Goal: Task Accomplishment & Management: Use online tool/utility

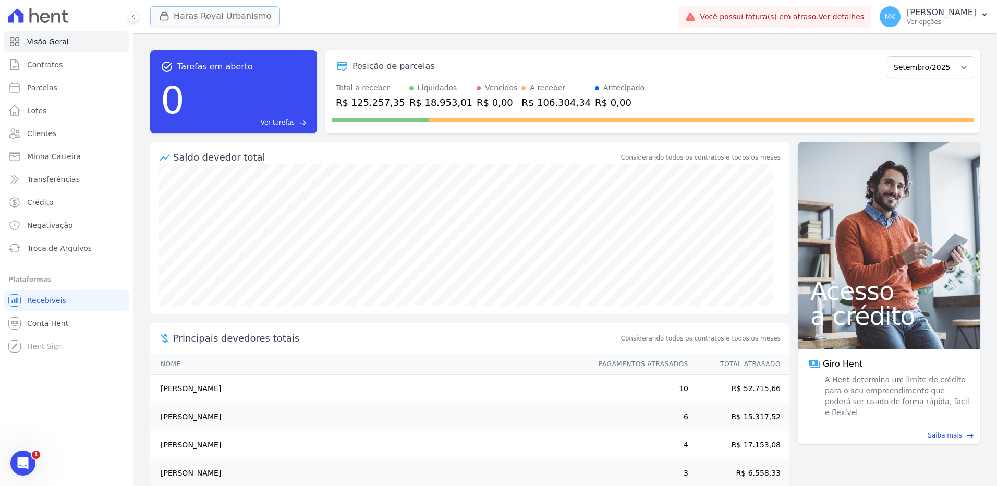
click at [199, 17] on button "Haras Royal Urbanismo" at bounding box center [215, 16] width 130 height 20
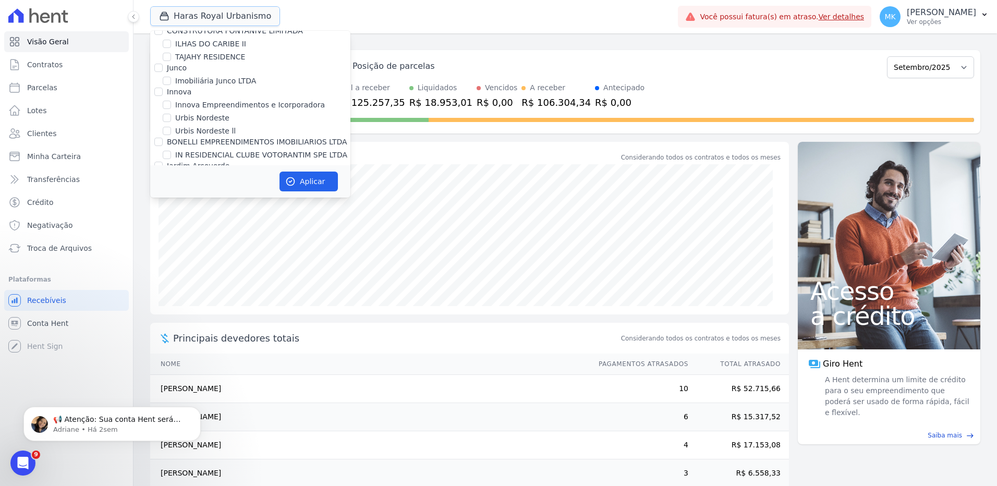
scroll to position [2914, 0]
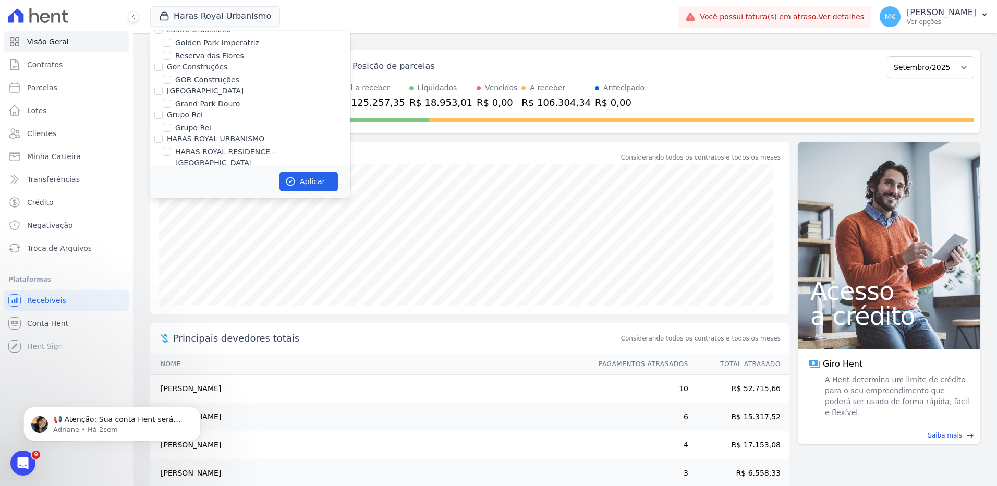
click at [169, 172] on input "HARAS ROYAL URBANISMO" at bounding box center [167, 176] width 8 height 8
click at [162, 170] on div "HARAS ROYAL URBANISMO" at bounding box center [250, 175] width 200 height 11
click at [166, 172] on input "HARAS ROYAL URBANISMO" at bounding box center [167, 176] width 8 height 8
checkbox input "true"
click at [317, 182] on button "Aplicar" at bounding box center [308, 182] width 58 height 20
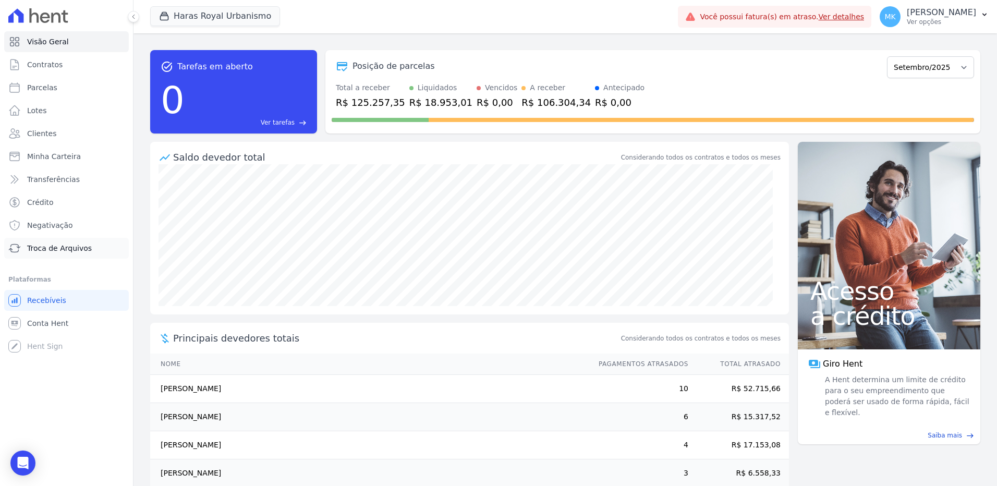
click at [65, 246] on span "Troca de Arquivos" at bounding box center [59, 248] width 65 height 10
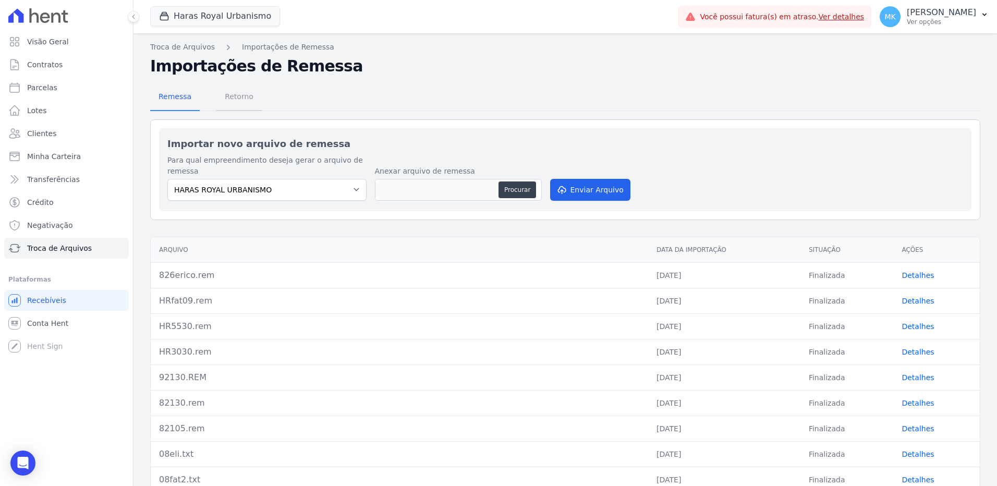
click at [237, 96] on span "Retorno" at bounding box center [238, 96] width 41 height 21
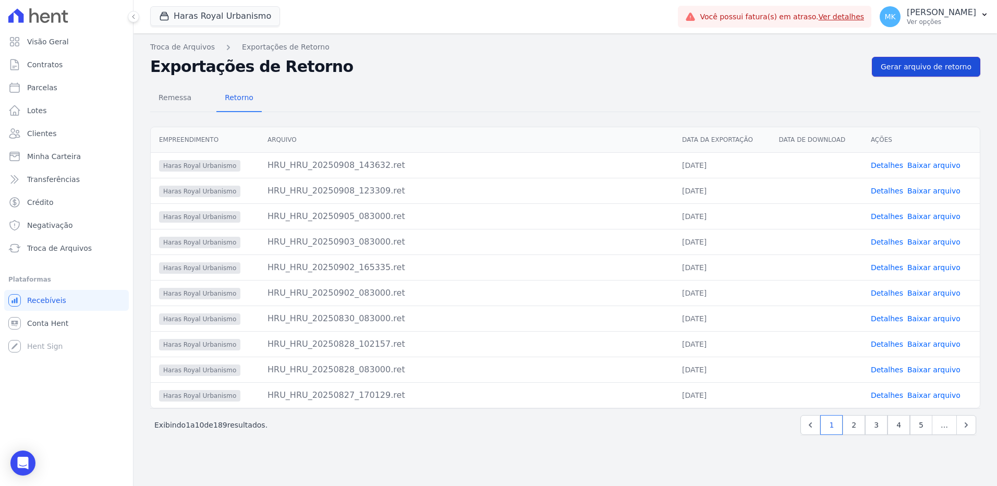
click at [955, 69] on span "Gerar arquivo de retorno" at bounding box center [926, 67] width 91 height 10
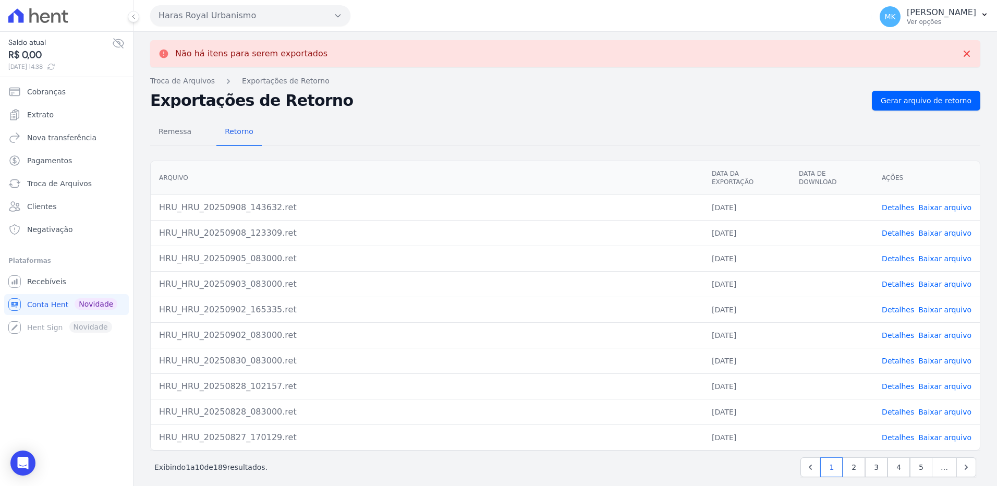
click at [943, 203] on link "Baixar arquivo" at bounding box center [944, 207] width 53 height 8
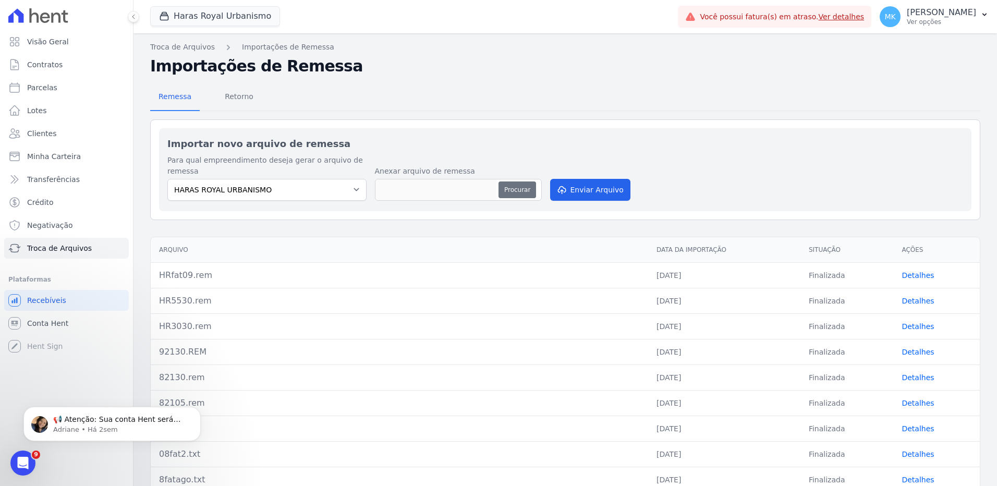
click at [515, 191] on button "Procurar" at bounding box center [517, 189] width 38 height 17
type input "826erico.rem"
click at [602, 190] on button "Enviar Arquivo" at bounding box center [590, 190] width 80 height 22
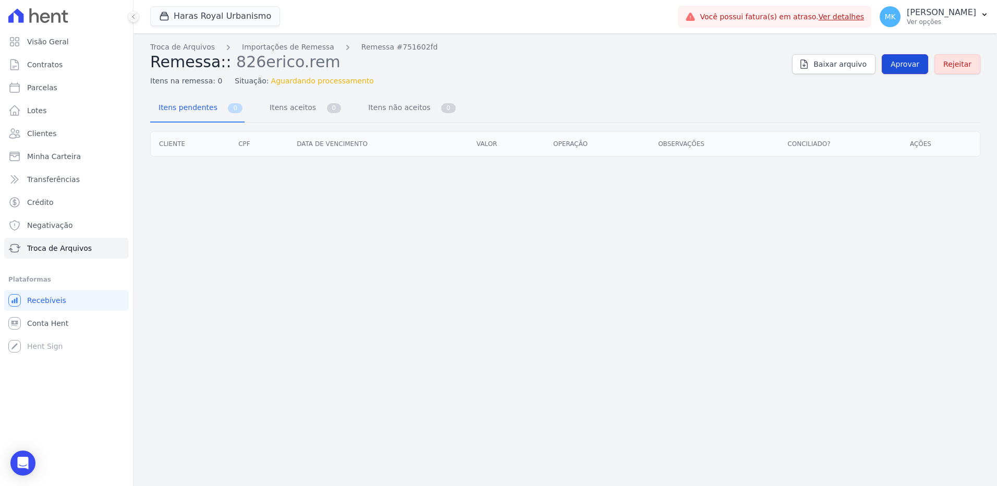
click at [909, 65] on span "Aprovar" at bounding box center [904, 64] width 29 height 10
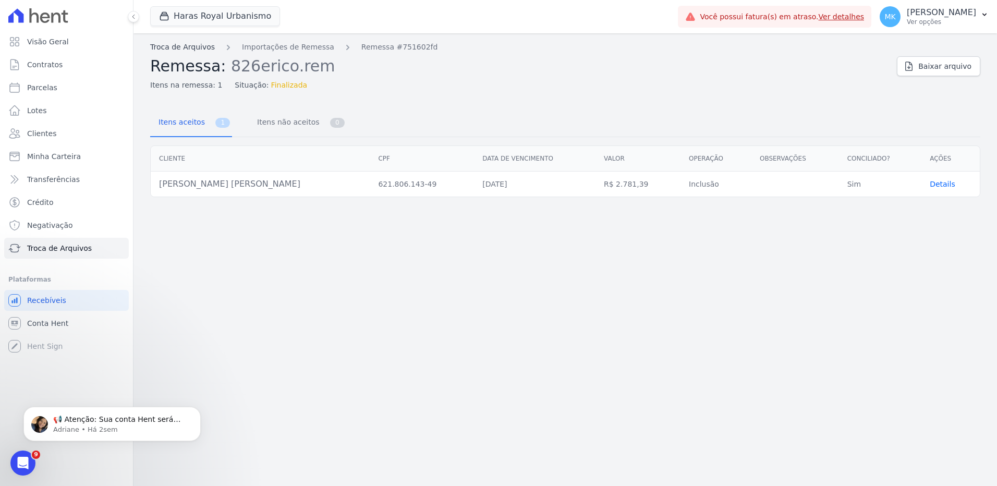
click at [194, 45] on link "Troca de Arquivos" at bounding box center [182, 47] width 65 height 11
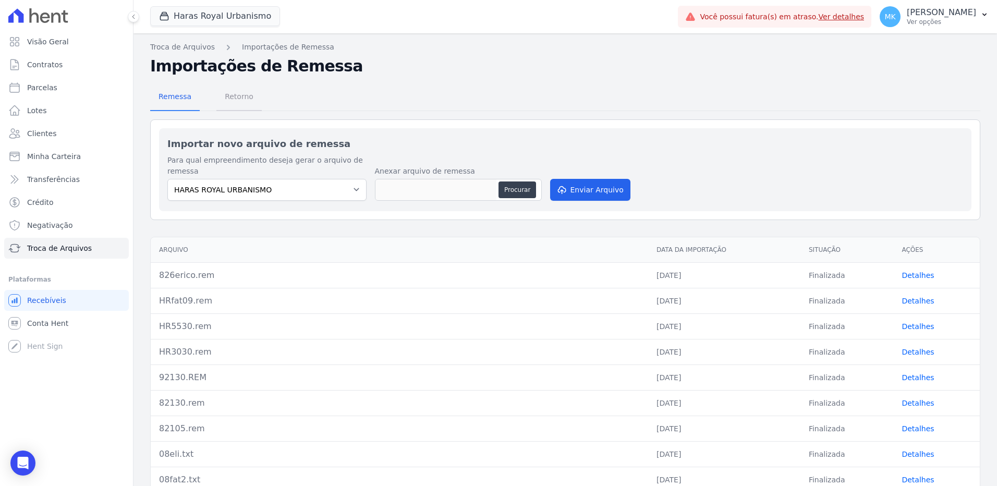
click at [229, 100] on span "Retorno" at bounding box center [238, 96] width 41 height 21
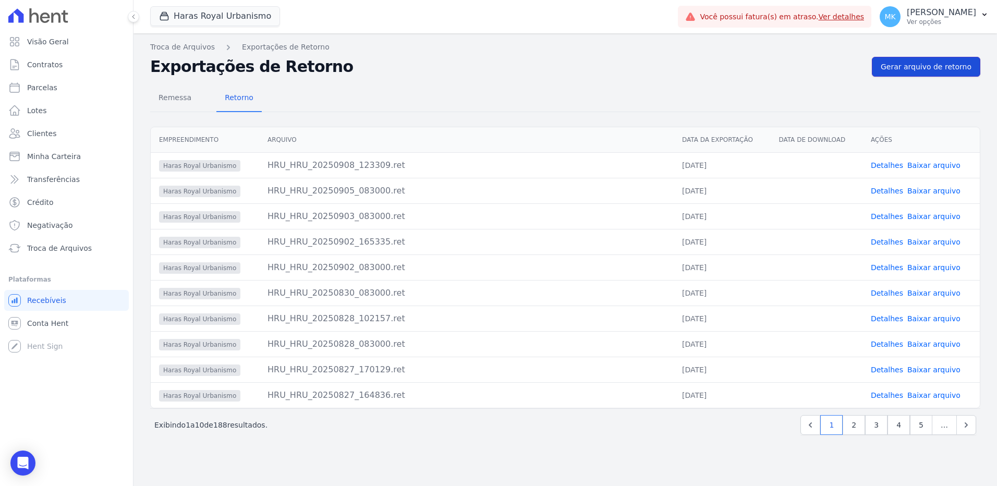
click at [909, 63] on span "Gerar arquivo de retorno" at bounding box center [926, 67] width 91 height 10
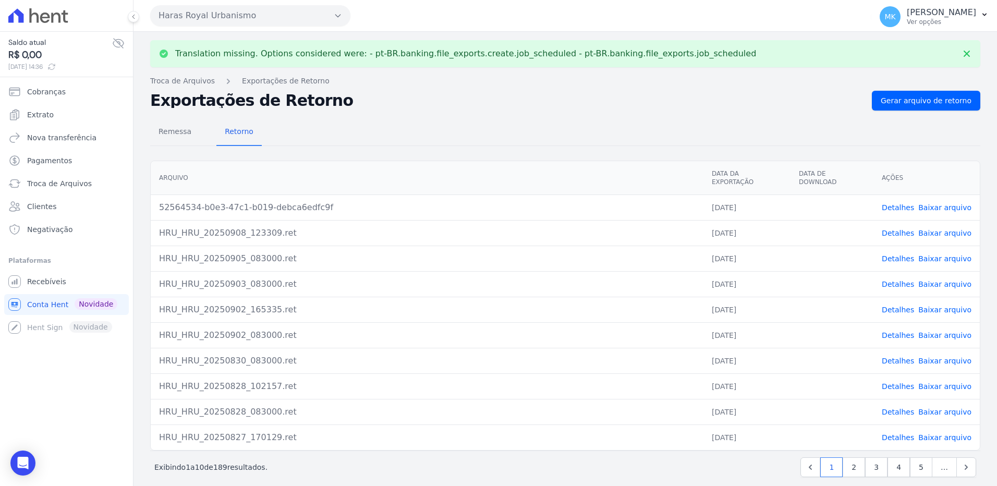
click at [939, 203] on link "Baixar arquivo" at bounding box center [944, 207] width 53 height 8
